Goal: Task Accomplishment & Management: Use online tool/utility

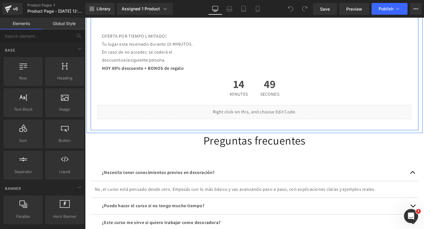
scroll to position [497, 0]
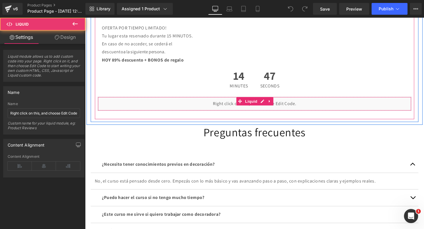
click at [208, 108] on div "Liquid" at bounding box center [263, 108] width 330 height 15
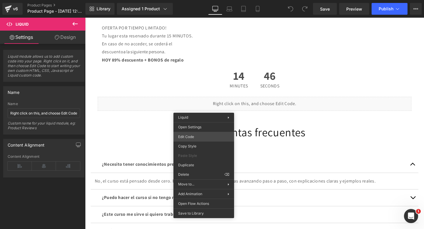
click at [192, 0] on div "You are previewing how the will restyle your page. You can not edit Elements in…" at bounding box center [212, 0] width 424 height 0
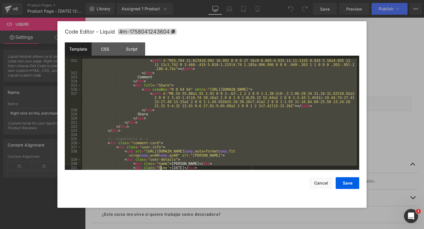
scroll to position [1591, 0]
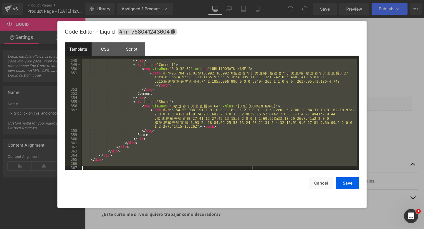
drag, startPoint x: 107, startPoint y: 66, endPoint x: 160, endPoint y: 229, distance: 171.2
click at [160, 229] on body "You are previewing how the will restyle your page. You can not edit Elements in…" at bounding box center [212, 114] width 424 height 229
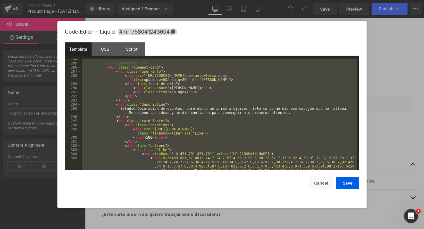
scroll to position [1258, 0]
click at [176, 110] on div "<!-- Comentario 3 --> < div class = "comment-card" > < div class = "user-info" …" at bounding box center [219, 123] width 276 height 132
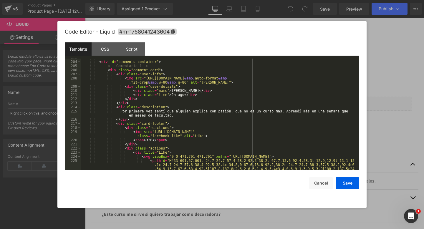
scroll to position [829, 0]
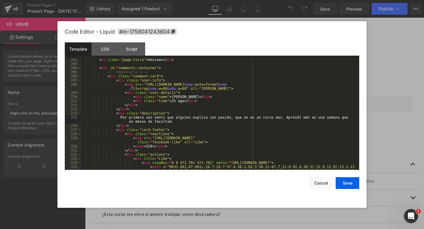
drag, startPoint x: 177, startPoint y: 122, endPoint x: 180, endPoint y: 122, distance: 3.6
click at [180, 122] on div "< h2 class = "page-title" > Reviews </ h2 > < div id = "comments-container" > <…" at bounding box center [219, 124] width 276 height 132
click at [195, 119] on div "< h2 class = "page-title" > Reviews </ h2 > < div id = "comments-container" > <…" at bounding box center [219, 124] width 276 height 132
drag, startPoint x: 278, startPoint y: 120, endPoint x: 268, endPoint y: 119, distance: 10.3
click at [268, 119] on div "< h2 class = "page-title" > Reviews </ h2 > < div id = "comments-container" > <…" at bounding box center [219, 124] width 276 height 132
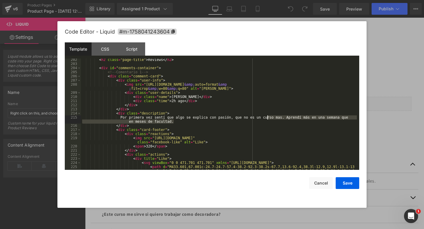
click at [267, 118] on div "< h2 class = "page-title" > Reviews </ h2 > < div id = "comments-container" > <…" at bounding box center [219, 124] width 276 height 132
click at [186, 121] on div "< h2 class = "page-title" > Reviews </ h2 > < div id = "comments-container" > <…" at bounding box center [219, 124] width 276 height 132
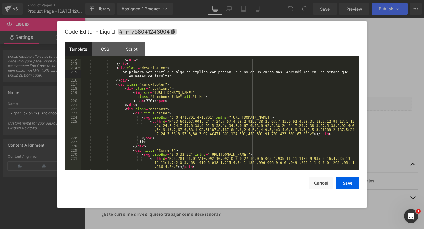
scroll to position [875, 0]
click at [148, 101] on div "</ div > </ div > < div class = "description" > Por primera vez sentí que algo …" at bounding box center [219, 118] width 276 height 120
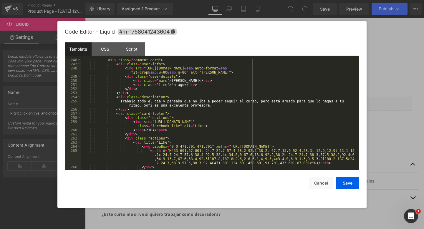
scroll to position [1040, 0]
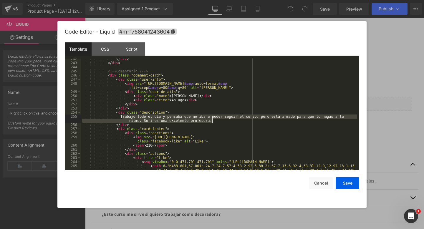
drag, startPoint x: 123, startPoint y: 118, endPoint x: 212, endPoint y: 120, distance: 88.3
click at [212, 120] on div "</ div > </ div > <!-- Comentario 2 --> < div class = "comment-card" > < div cl…" at bounding box center [219, 123] width 276 height 132
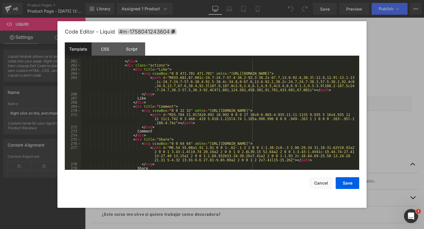
scroll to position [1096, 0]
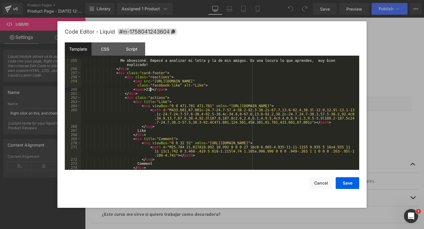
click at [150, 89] on div "Me obsesioné. Empecé a analizar mi letra y la de mis amigos. Es una locura lo q…" at bounding box center [219, 121] width 276 height 124
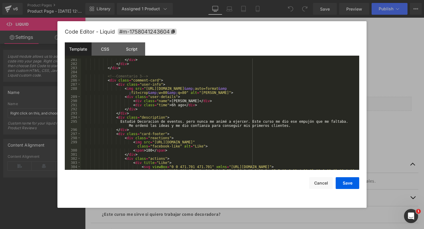
scroll to position [1245, 0]
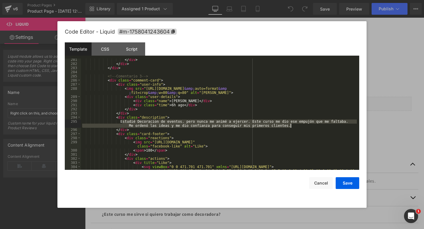
drag, startPoint x: 123, startPoint y: 121, endPoint x: 311, endPoint y: 126, distance: 188.2
click at [311, 126] on div "</ div > </ div > </ div > <!-- Comentario 3 --> < div class = "comment-card" >…" at bounding box center [219, 124] width 276 height 132
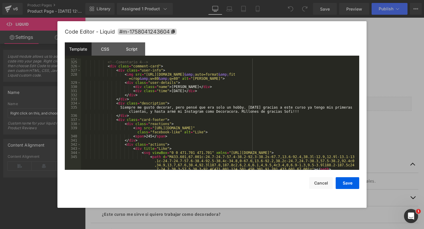
scroll to position [1470, 0]
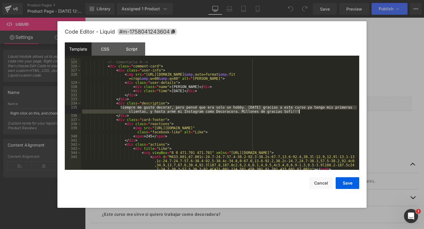
drag, startPoint x: 123, startPoint y: 107, endPoint x: 301, endPoint y: 112, distance: 177.2
click at [301, 112] on div "<!-- Comentario 4 --> < div class = "comment-card" > < div class = "user-info" …" at bounding box center [219, 122] width 276 height 132
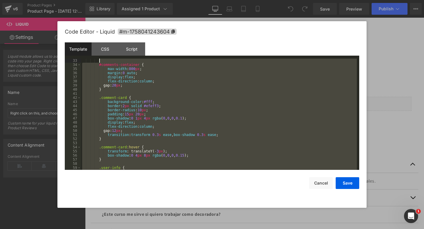
scroll to position [0, 0]
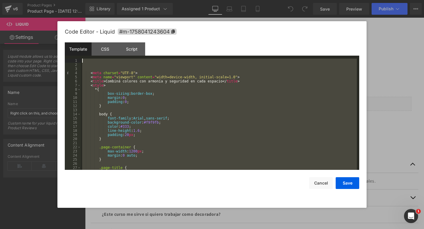
drag, startPoint x: 114, startPoint y: 166, endPoint x: 114, endPoint y: 22, distance: 144.2
click at [114, 22] on div "Code Editor - Liquid #m-1758041243604 Template CSS Script Data 1 2 3 4 5 6 7 8 …" at bounding box center [212, 114] width 294 height 187
click at [321, 184] on button "Cancel" at bounding box center [321, 183] width 24 height 12
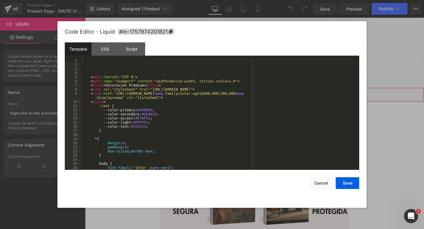
click at [207, 0] on div "You are previewing how the will restyle your page. You can not edit Elements in…" at bounding box center [212, 0] width 424 height 0
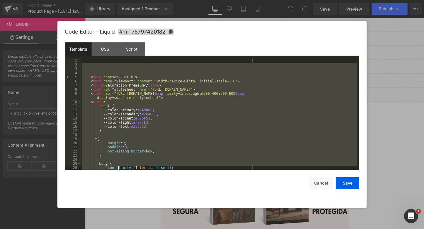
scroll to position [651, 0]
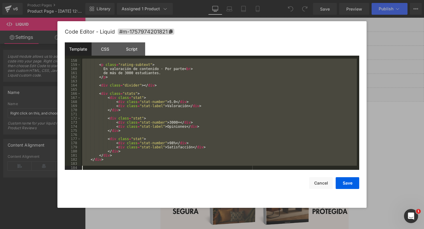
drag, startPoint x: 100, startPoint y: 64, endPoint x: 144, endPoint y: 229, distance: 170.2
click at [144, 229] on body "You are previewing how the will restyle your page. You can not edit Elements in…" at bounding box center [212, 114] width 424 height 229
click at [320, 185] on button "Cancel" at bounding box center [321, 183] width 24 height 12
